Goal: Entertainment & Leisure: Consume media (video, audio)

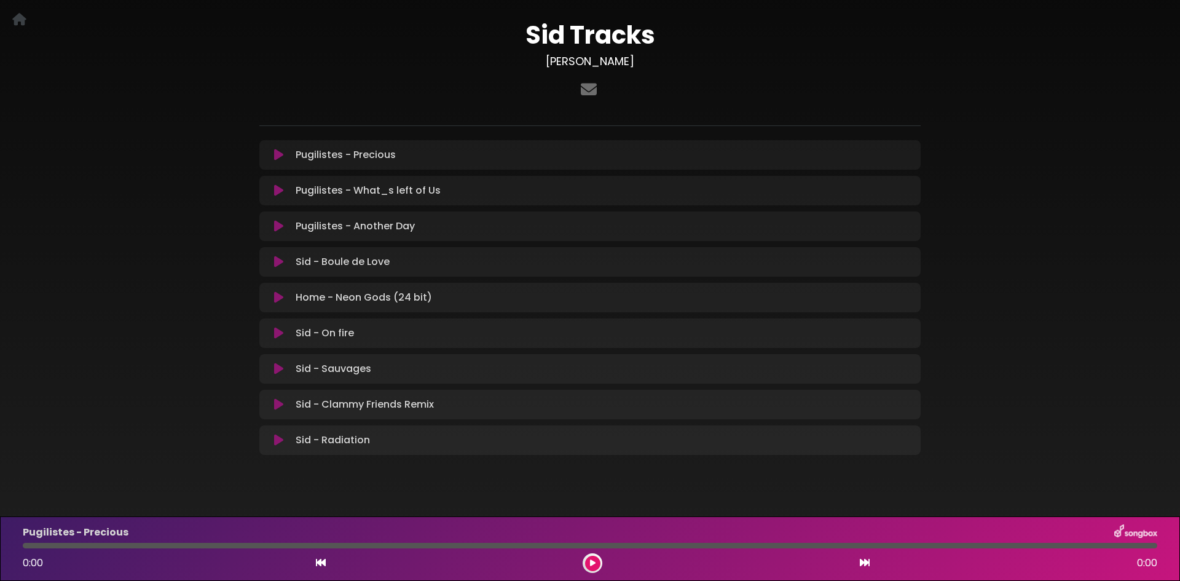
scroll to position [61, 0]
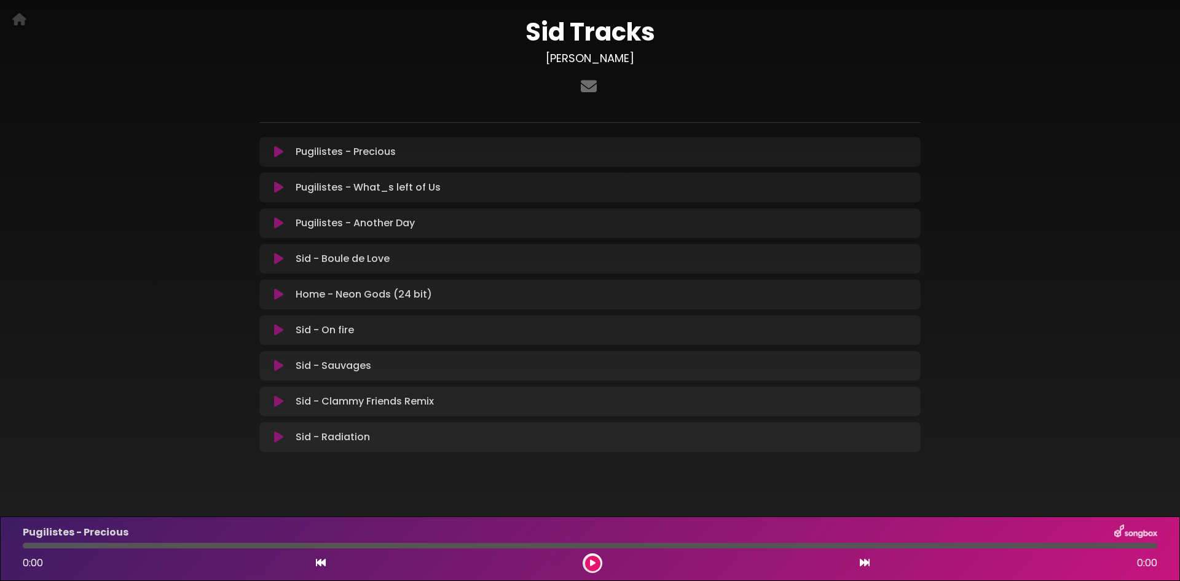
click at [988, 185] on div "Sid Tracks [PERSON_NAME] ×" at bounding box center [589, 230] width 811 height 484
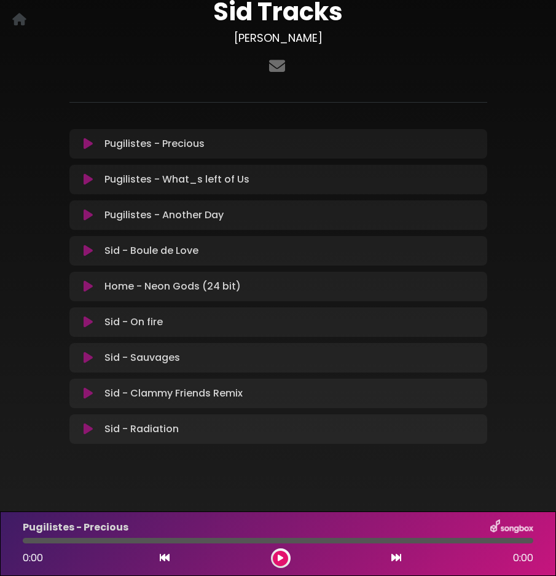
scroll to position [72, 0]
click at [91, 285] on icon at bounding box center [88, 286] width 9 height 12
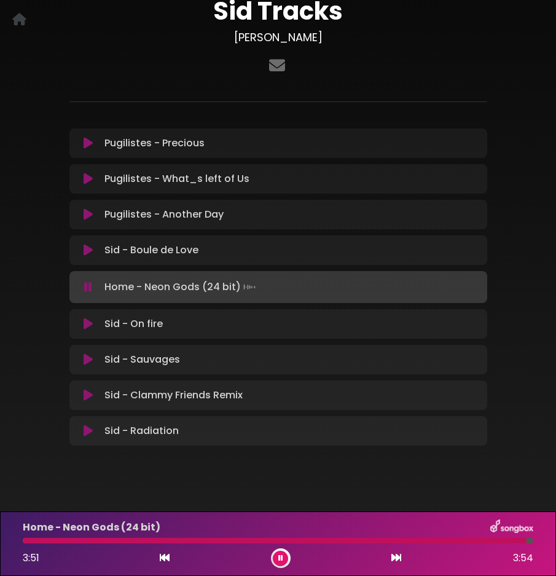
click at [86, 290] on icon at bounding box center [88, 287] width 8 height 12
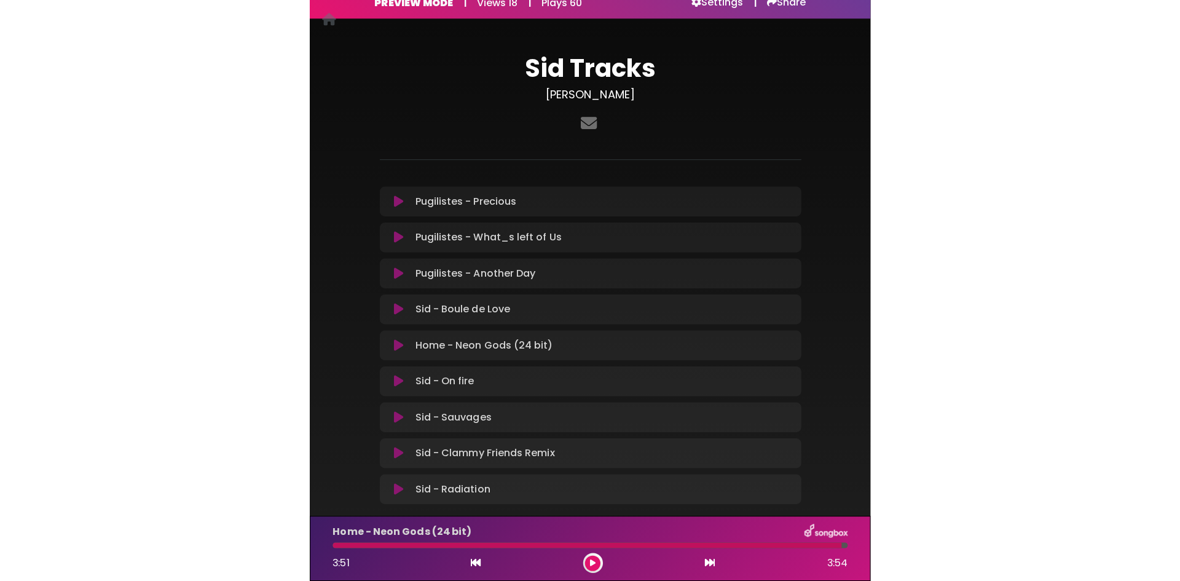
scroll to position [11, 0]
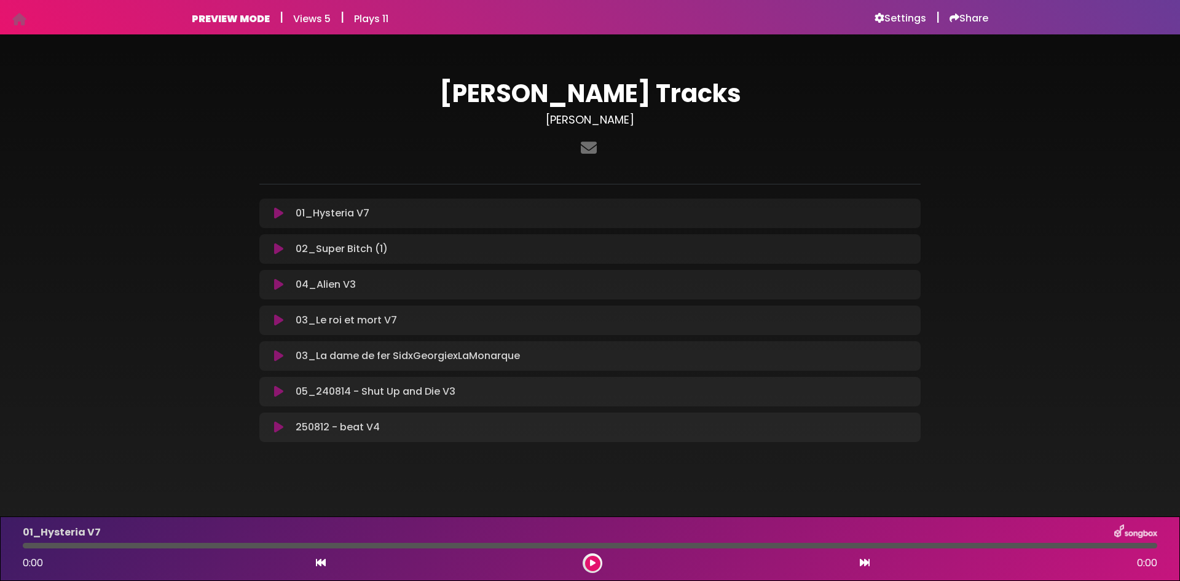
click at [277, 247] on icon at bounding box center [278, 249] width 9 height 12
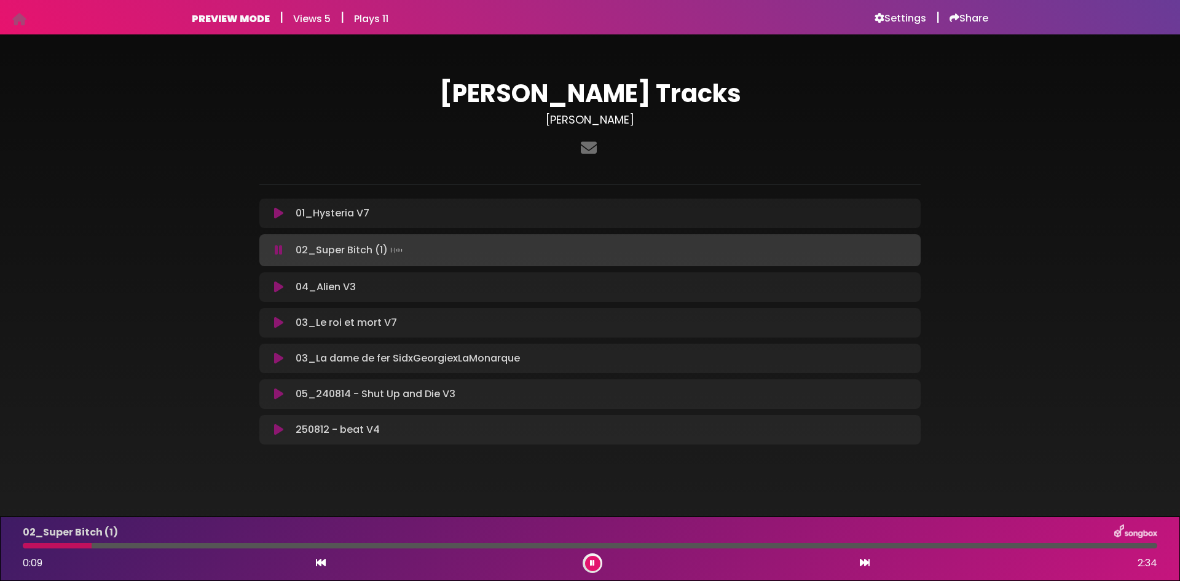
click at [277, 247] on icon at bounding box center [279, 250] width 8 height 12
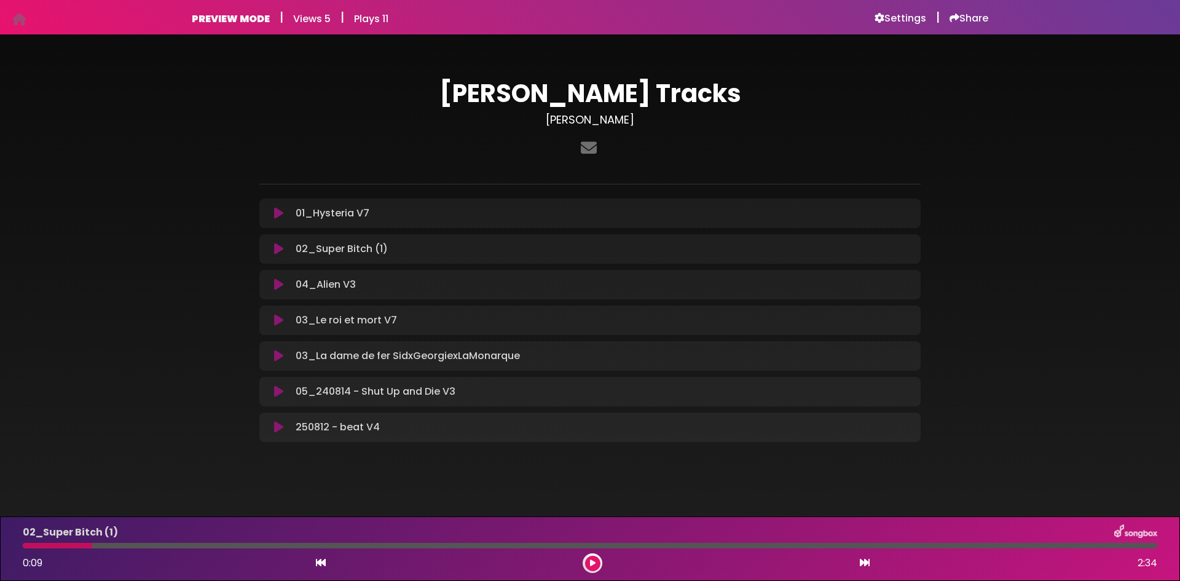
click at [281, 214] on icon at bounding box center [278, 213] width 9 height 12
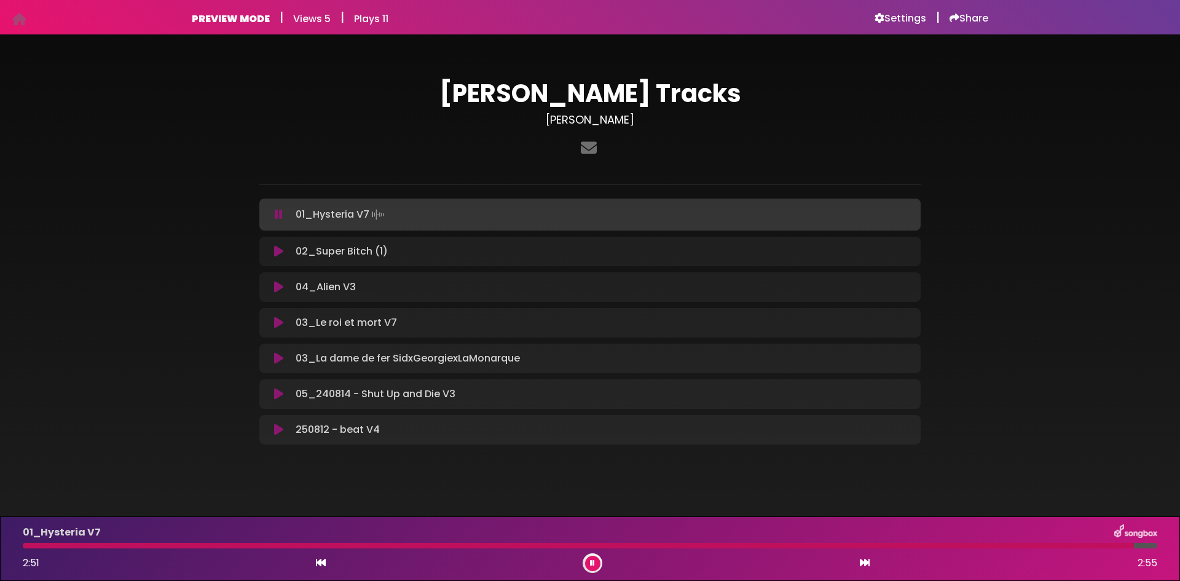
click at [586, 566] on button at bounding box center [592, 562] width 15 height 15
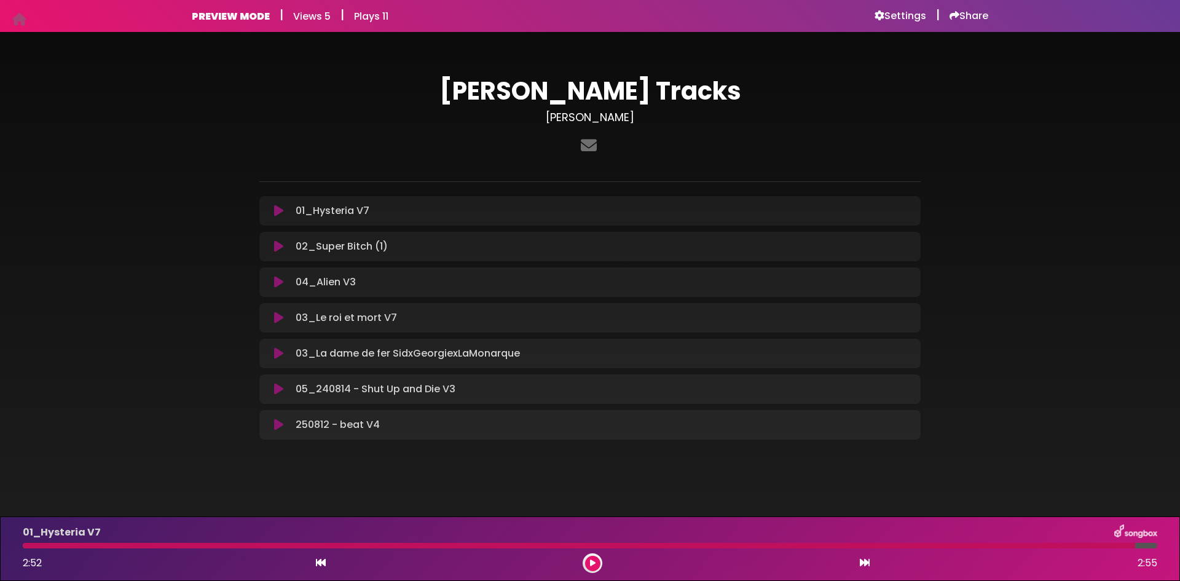
scroll to position [4, 0]
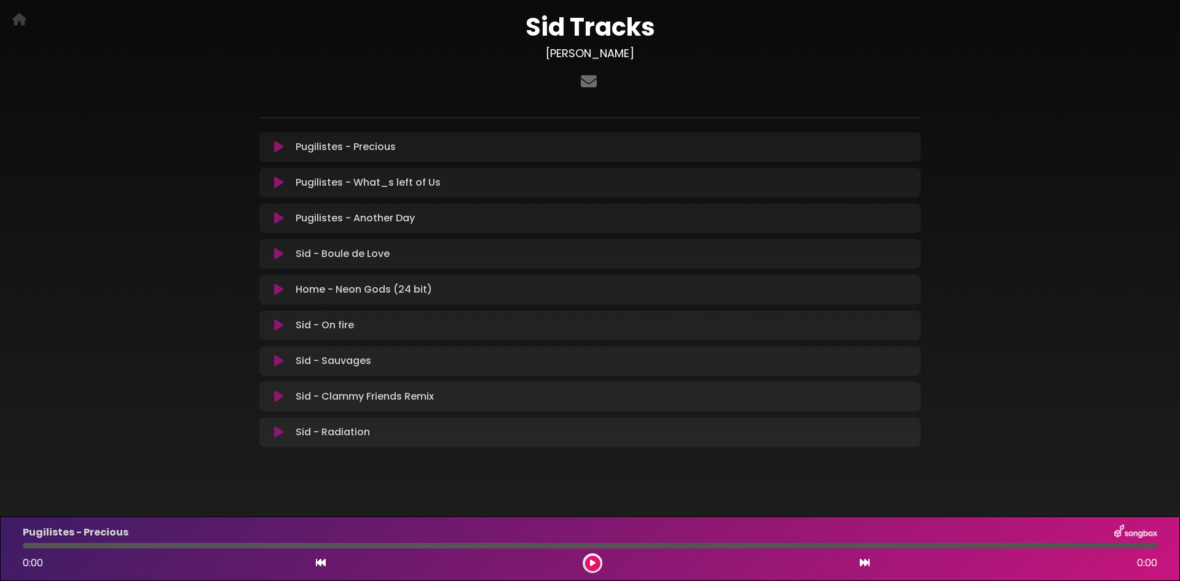
scroll to position [75, 0]
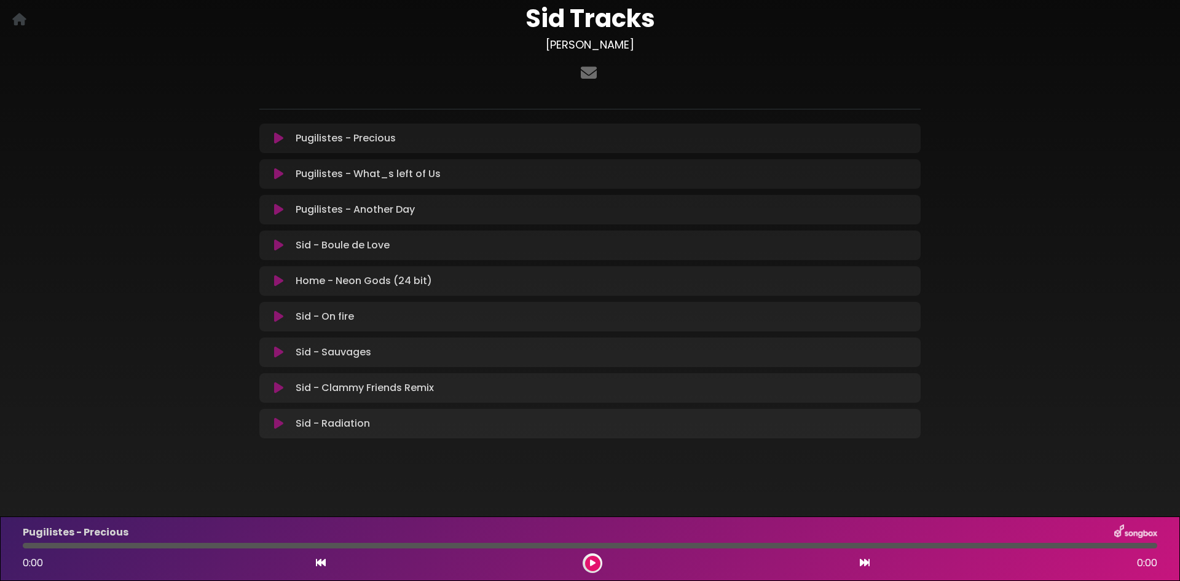
click at [278, 420] on icon at bounding box center [278, 423] width 9 height 12
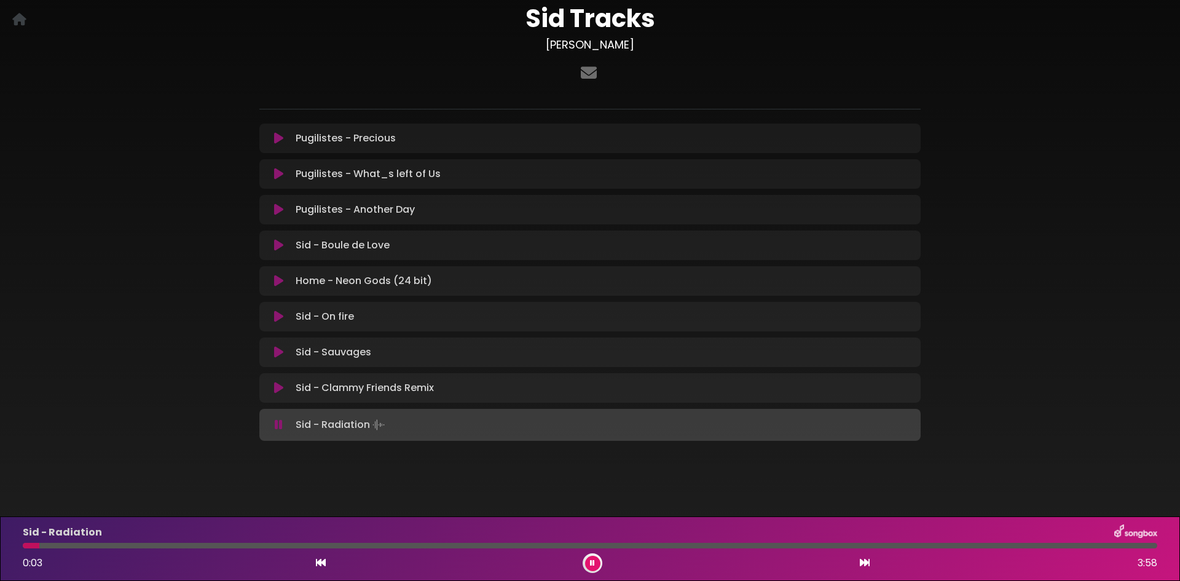
click at [1090, 246] on div "Sid Tracks sidney-cote-nadon ×" at bounding box center [590, 217] width 1180 height 487
click at [281, 428] on icon at bounding box center [279, 424] width 8 height 12
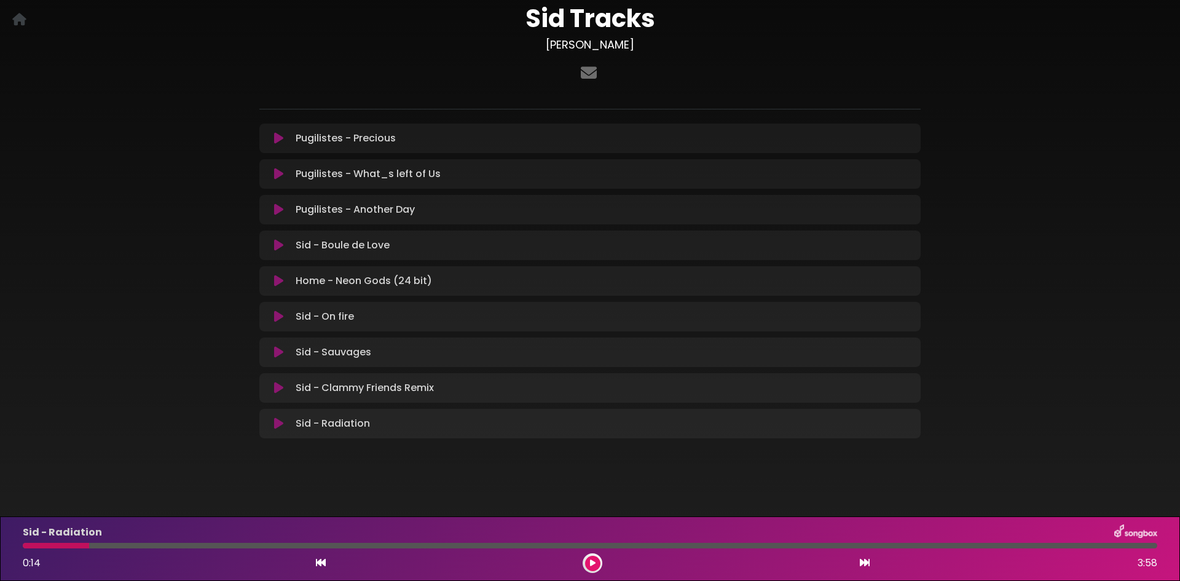
click at [273, 392] on button at bounding box center [279, 388] width 24 height 12
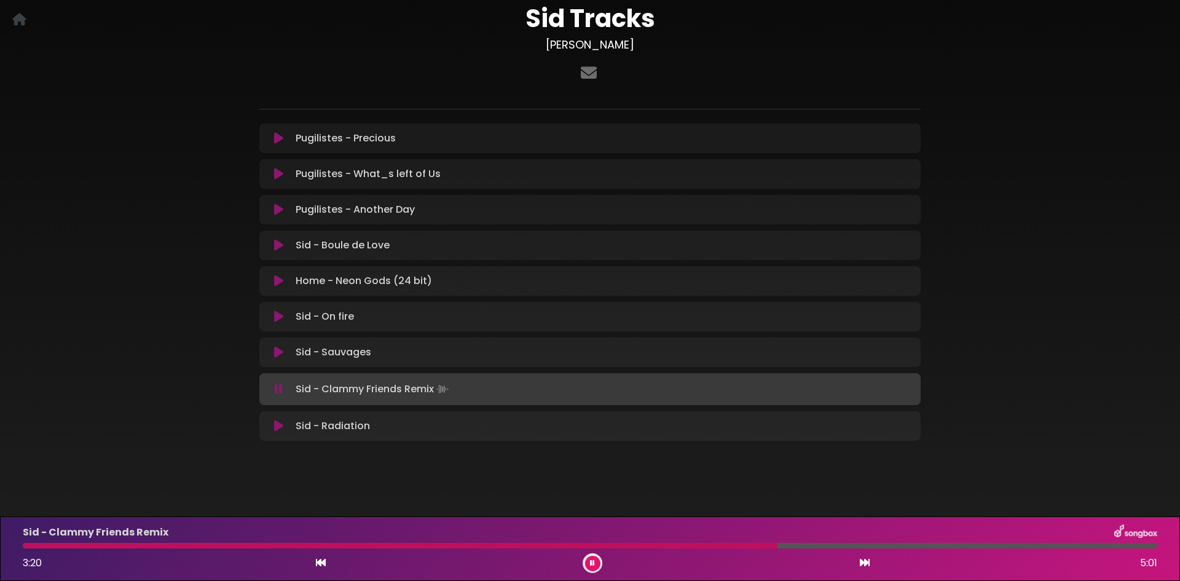
click at [587, 568] on button at bounding box center [592, 562] width 15 height 15
